Goal: Transaction & Acquisition: Purchase product/service

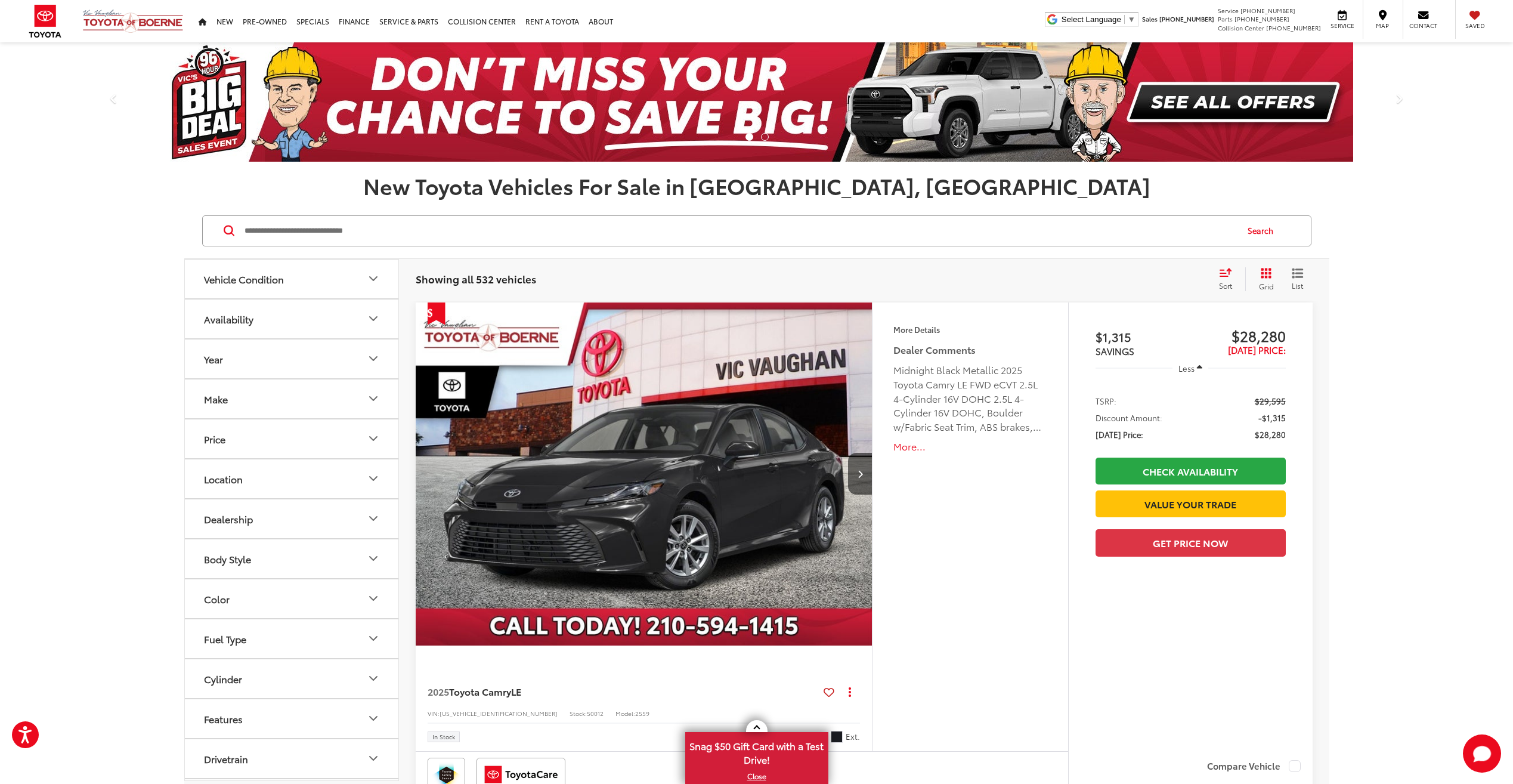
click at [327, 239] on input "Search by Make, Model, or Keyword" at bounding box center [740, 230] width 993 height 29
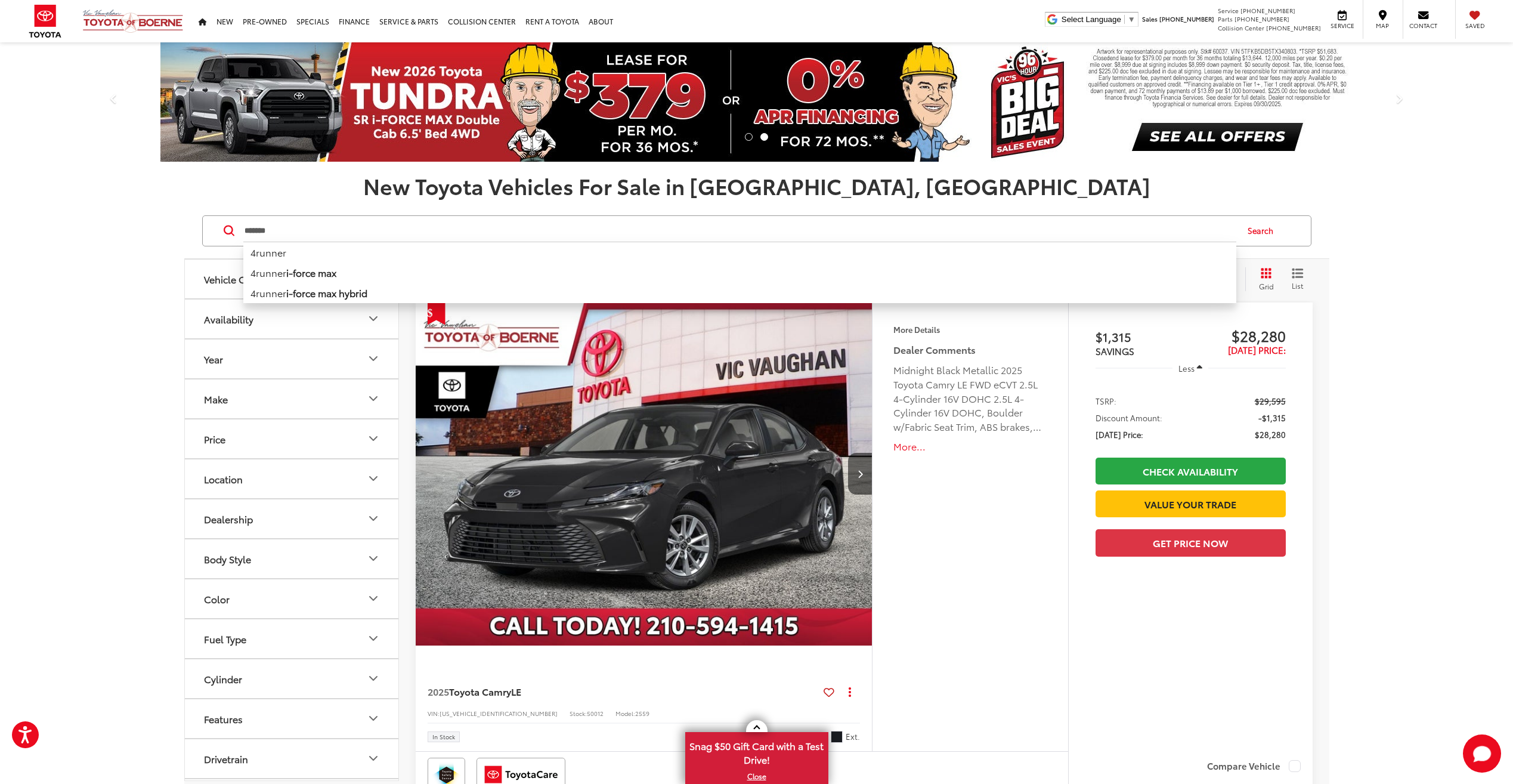
type input "*******"
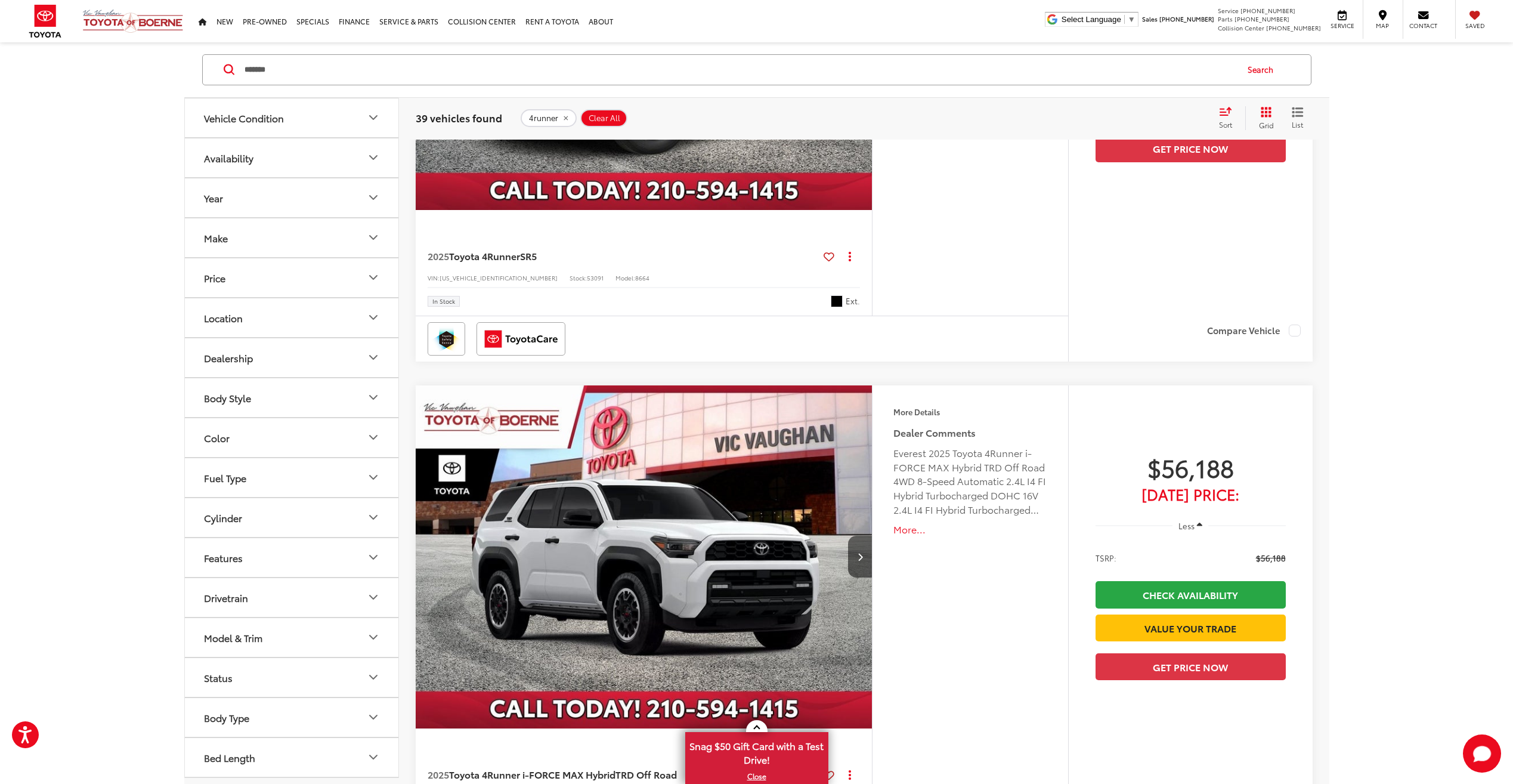
scroll to position [59, 0]
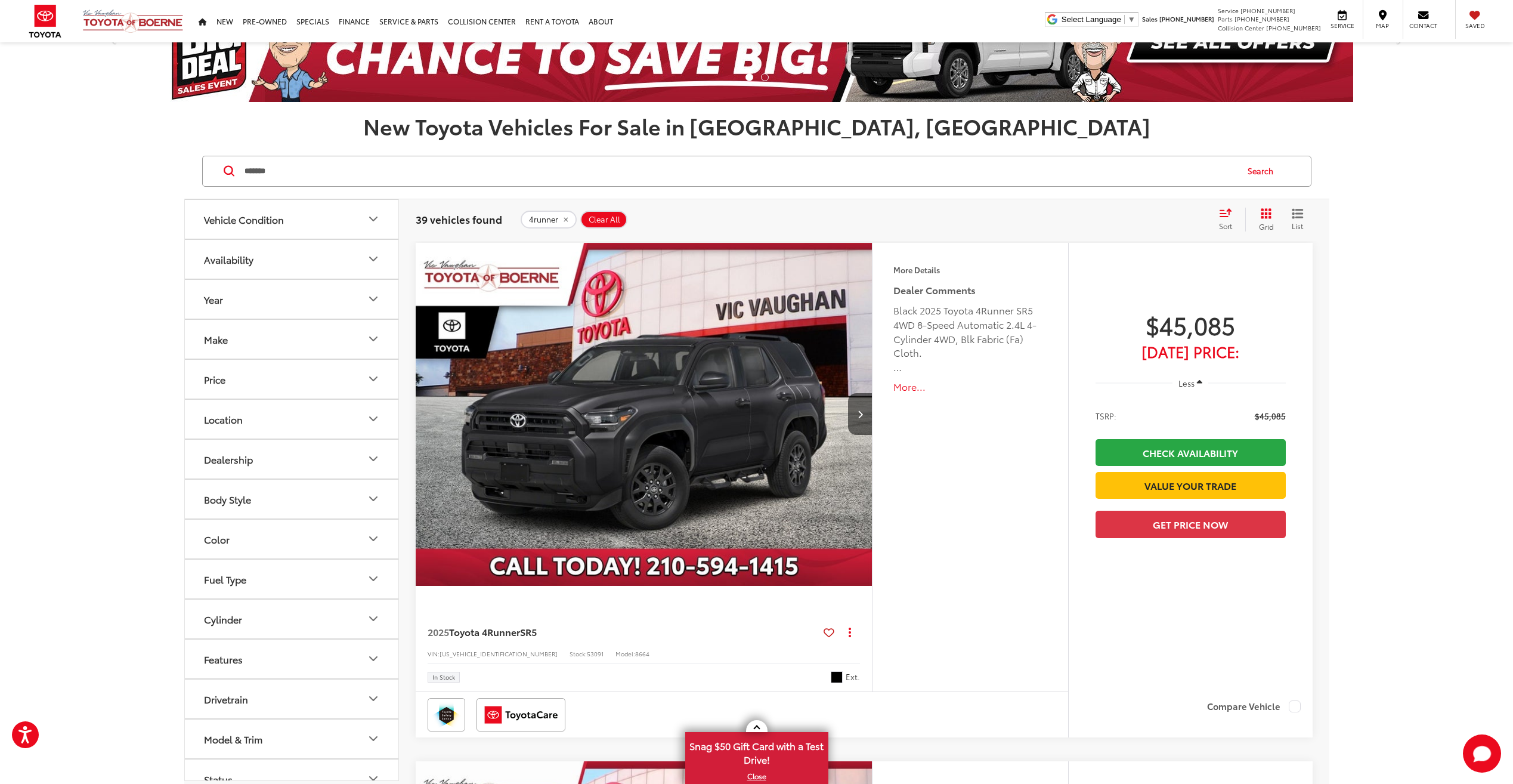
click at [308, 226] on button "Vehicle Condition" at bounding box center [292, 219] width 215 height 39
click at [284, 248] on span "Used" at bounding box center [292, 253] width 28 height 11
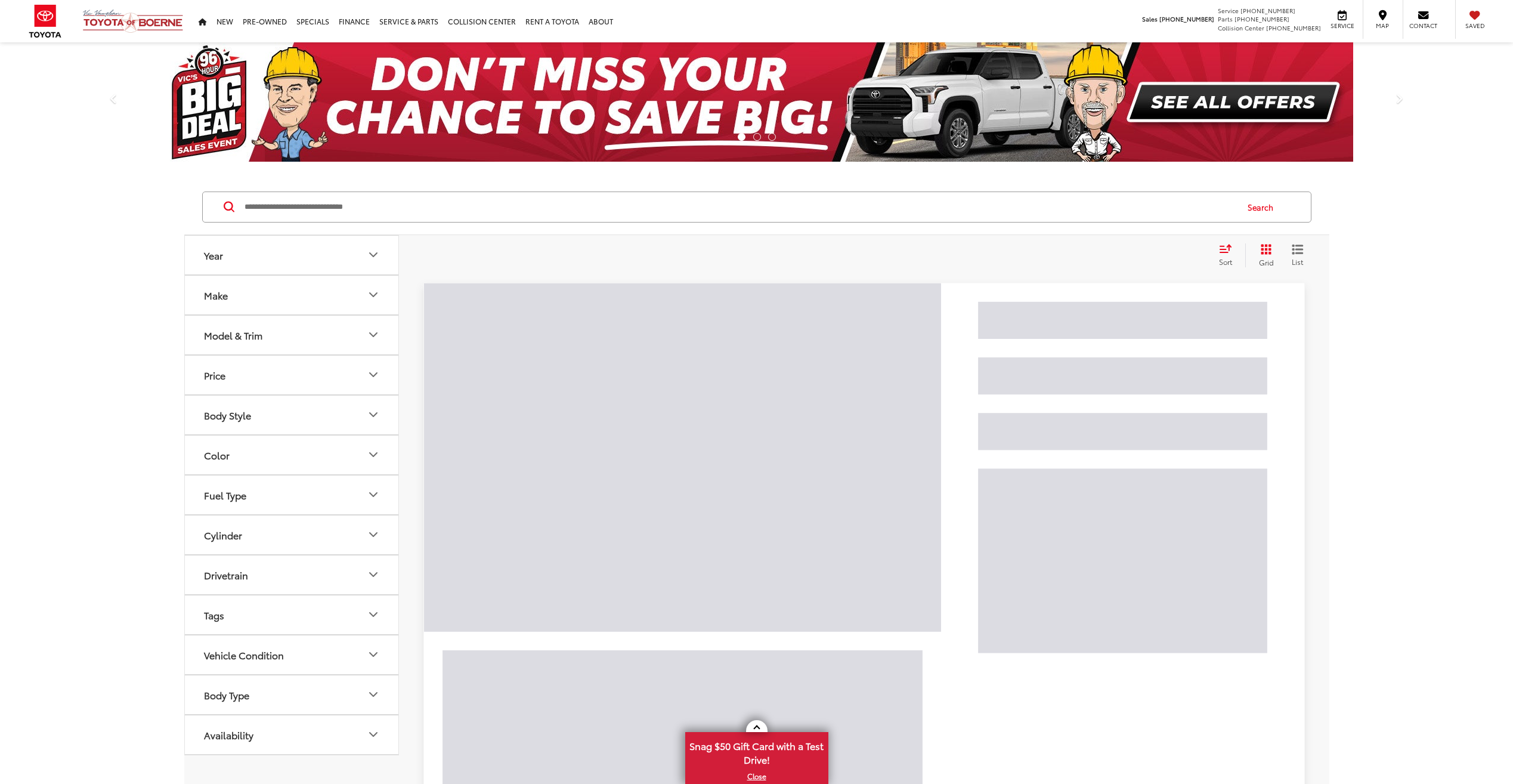
click at [335, 202] on input "Search by Make, Model, or Keyword" at bounding box center [740, 206] width 993 height 29
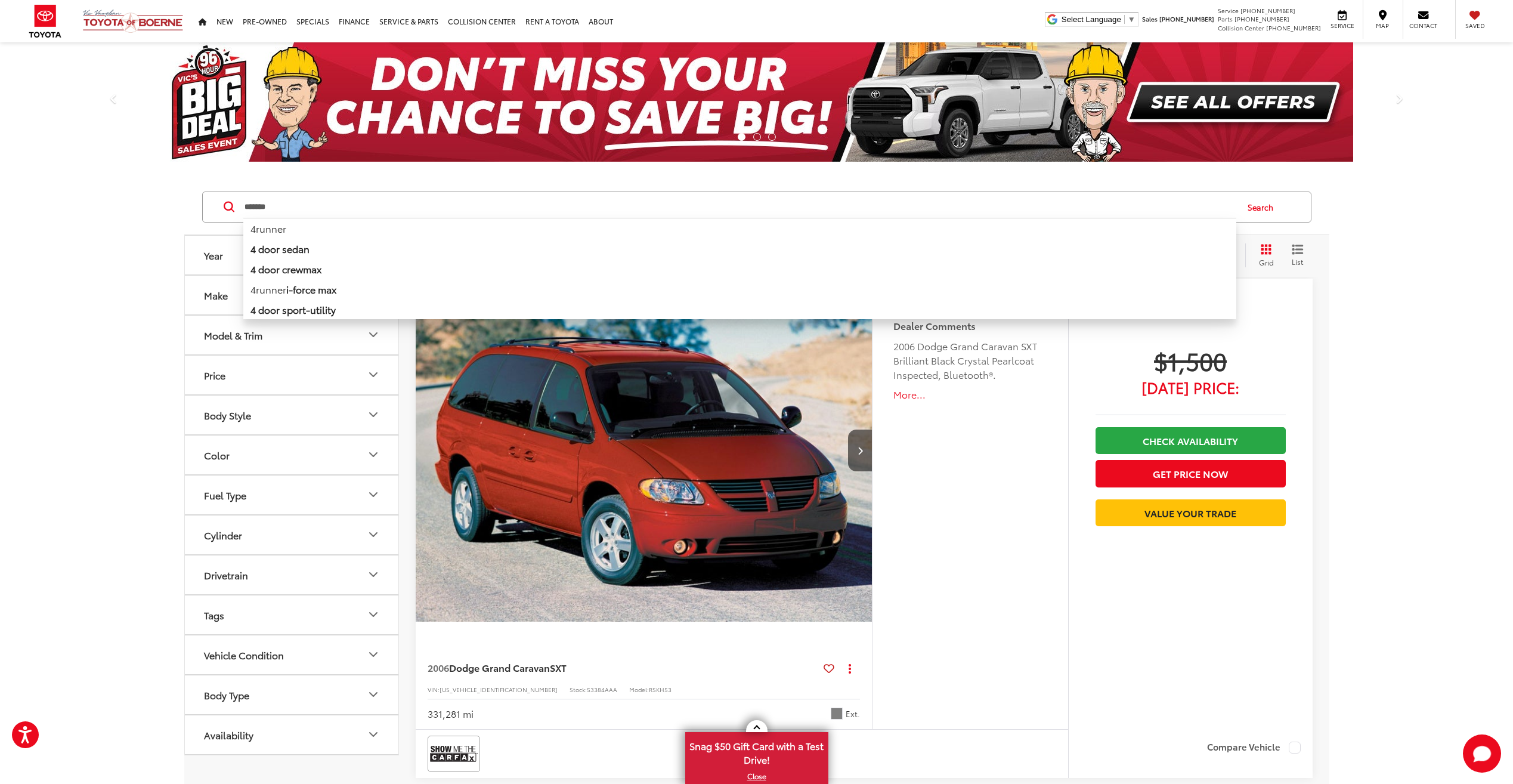
type input "*******"
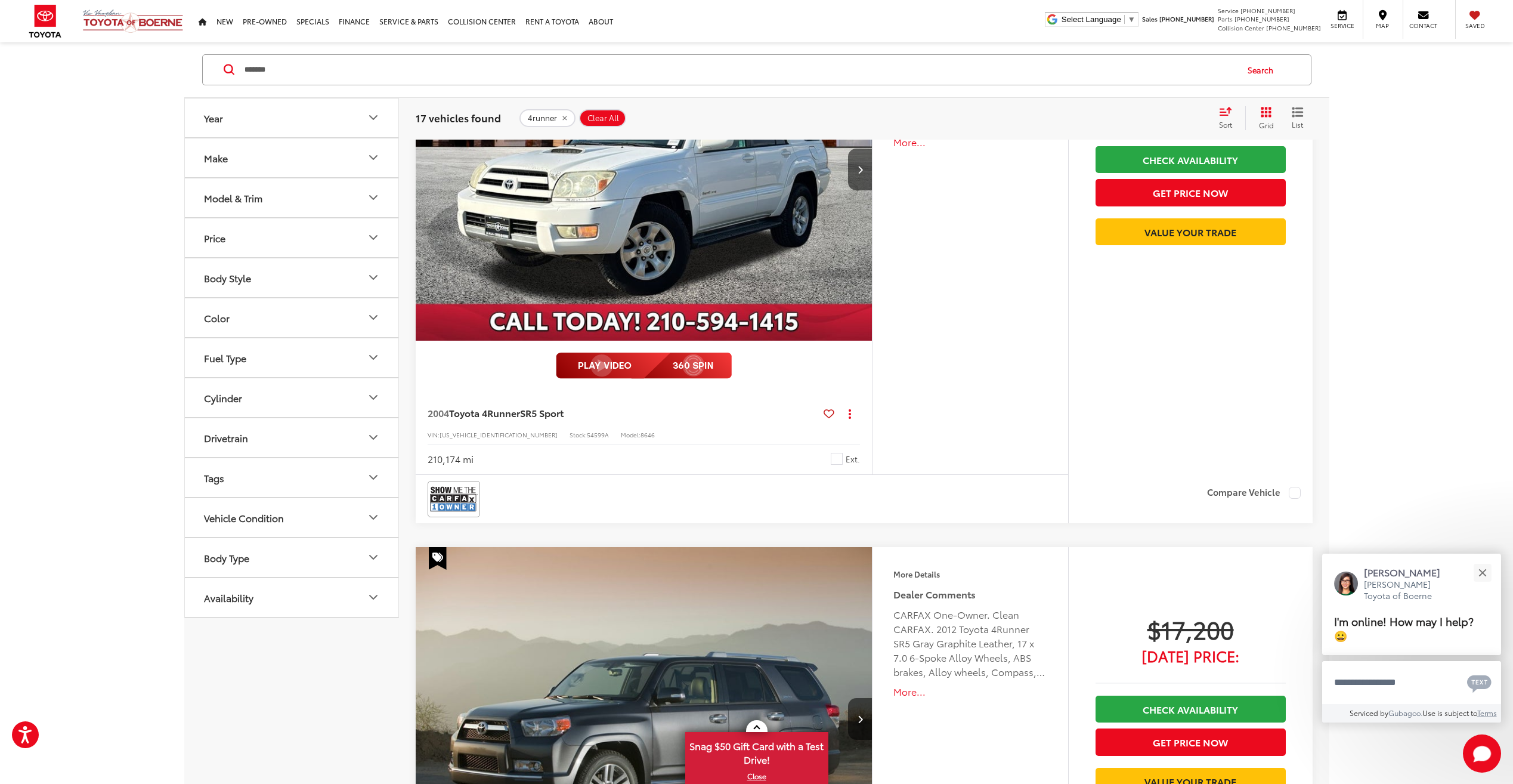
scroll to position [298, 0]
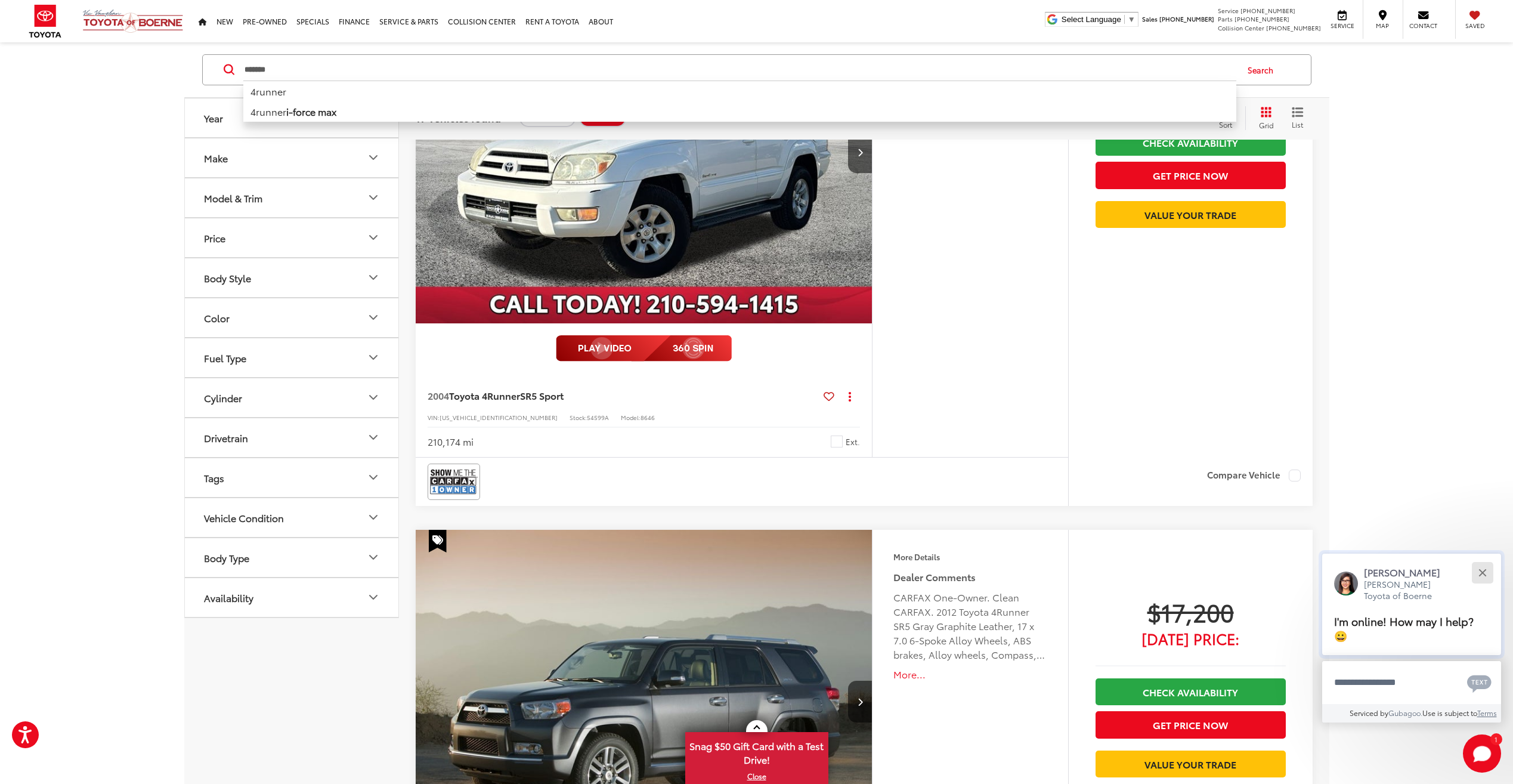
click at [1489, 571] on button "Close" at bounding box center [1482, 572] width 26 height 26
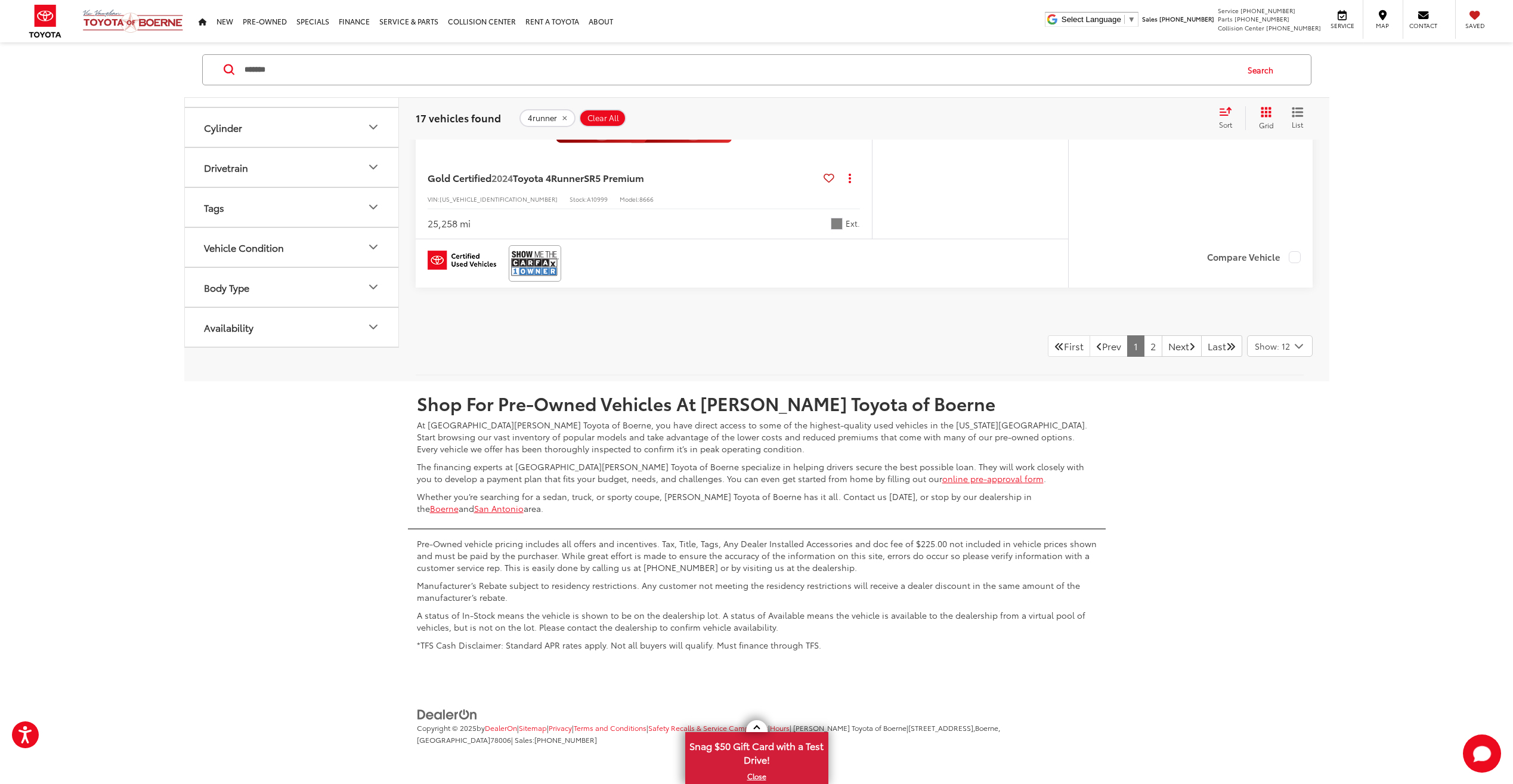
scroll to position [6461, 0]
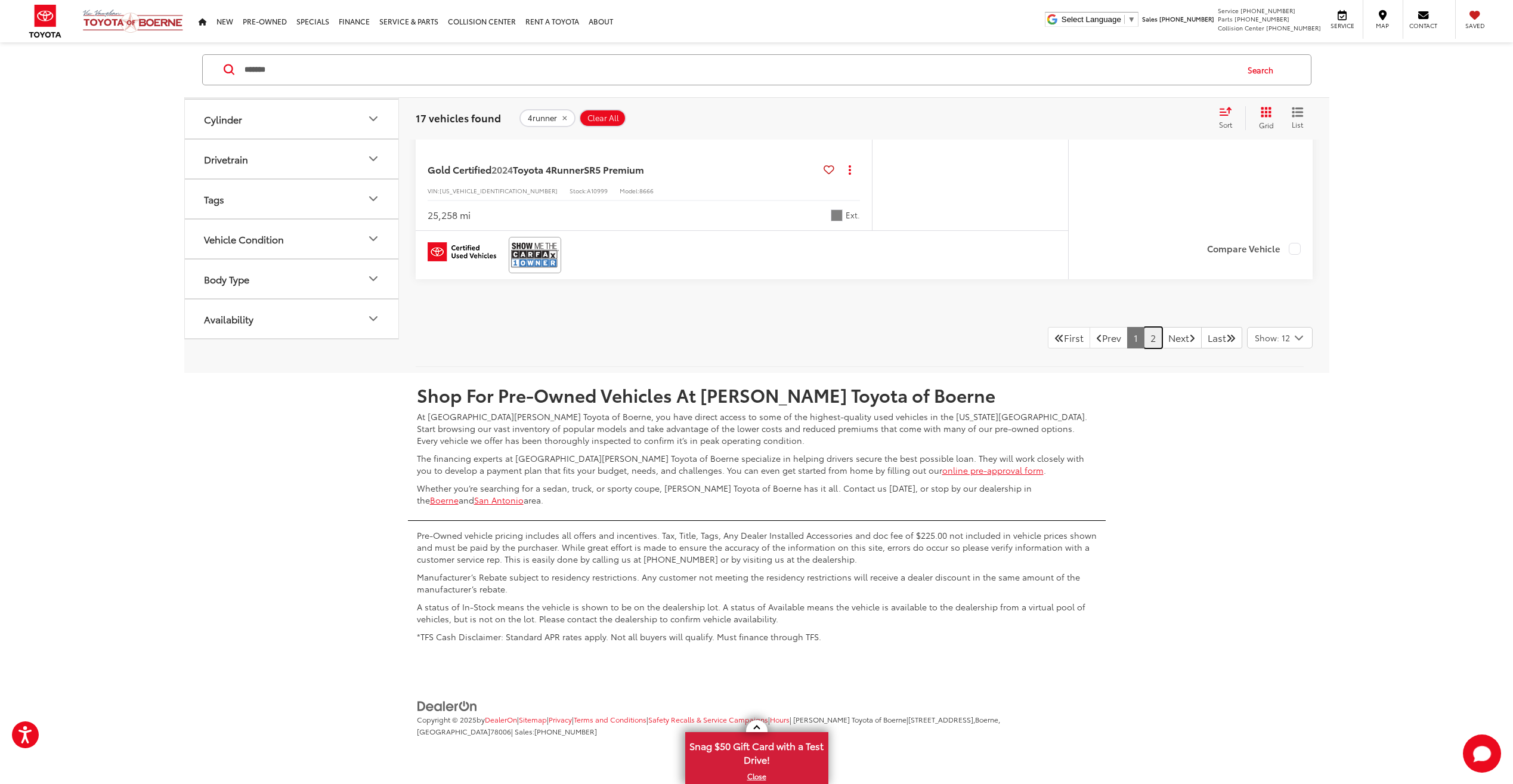
click at [1144, 340] on link "2" at bounding box center [1153, 337] width 18 height 21
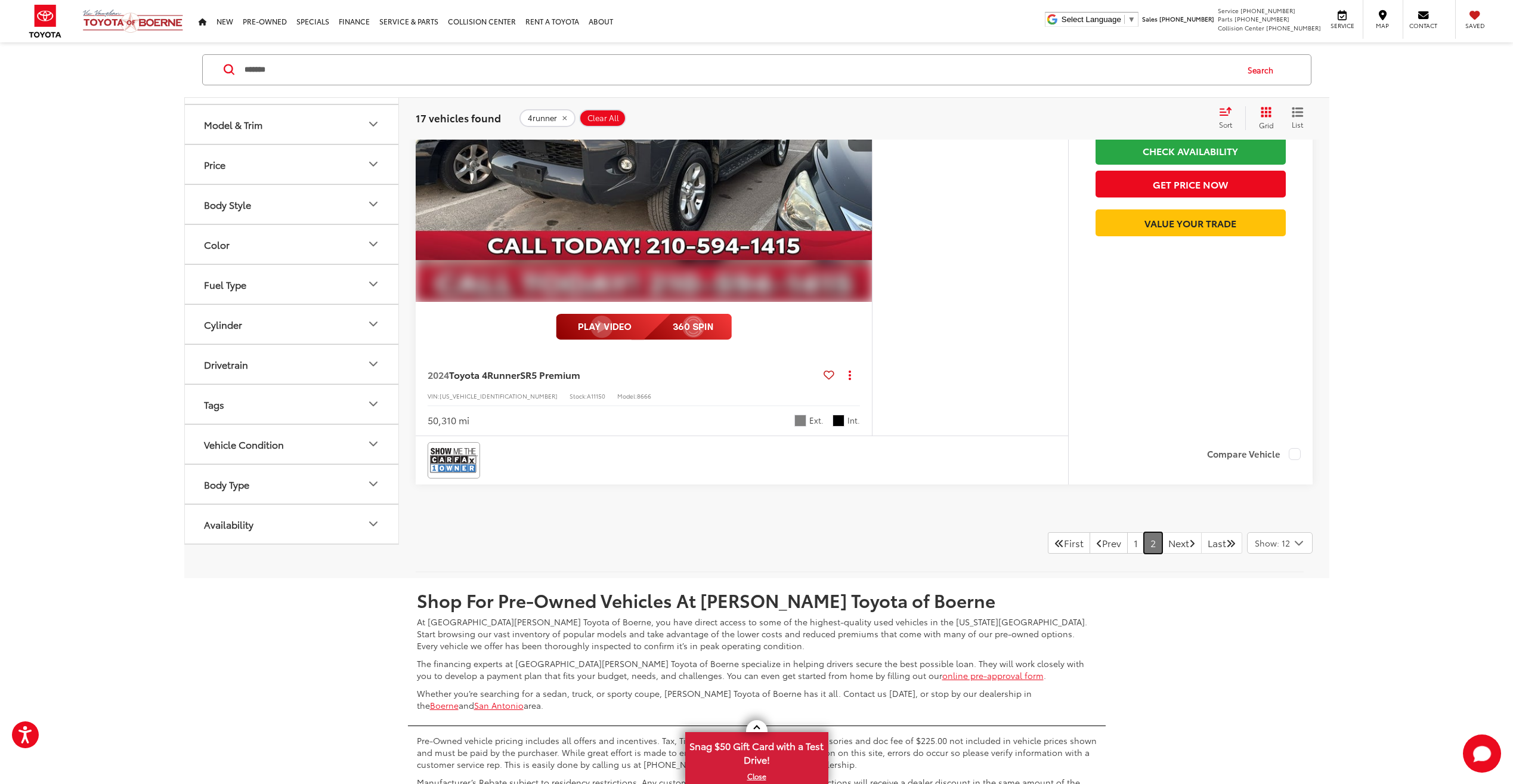
scroll to position [2522, 0]
